Goal: Find specific page/section: Locate a particular part of the current website

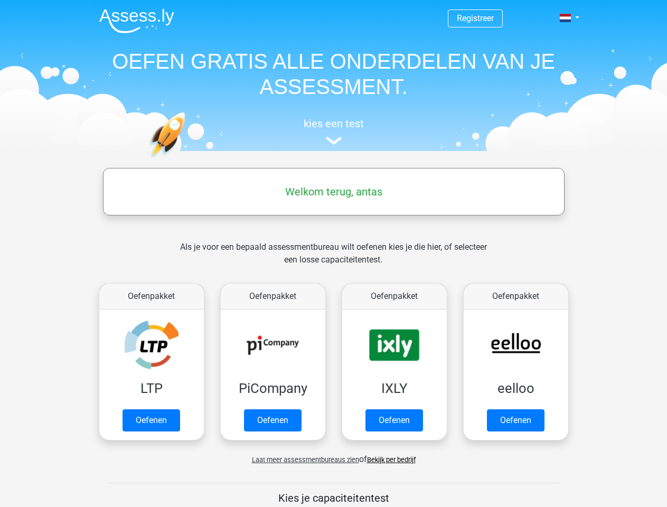
click at [566, 18] on span at bounding box center [565, 18] width 11 height 8
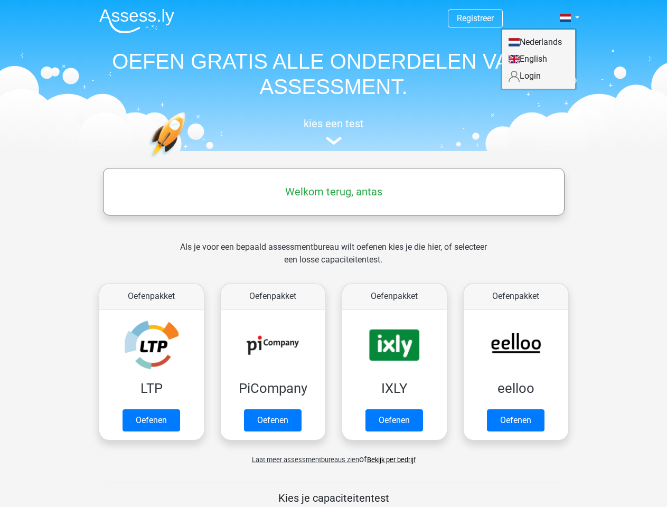
click at [302, 459] on span "Laat meer assessmentbureaus zien" at bounding box center [305, 460] width 107 height 8
